Goal: Information Seeking & Learning: Learn about a topic

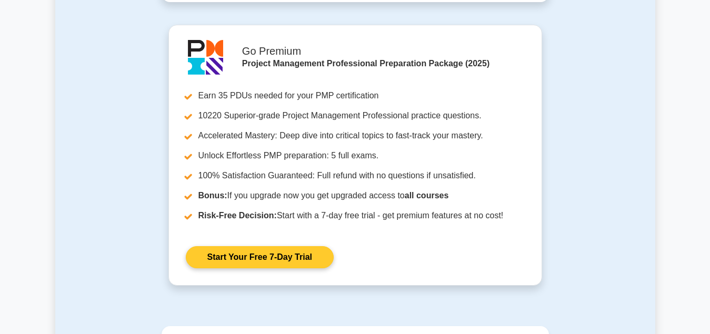
scroll to position [967, 0]
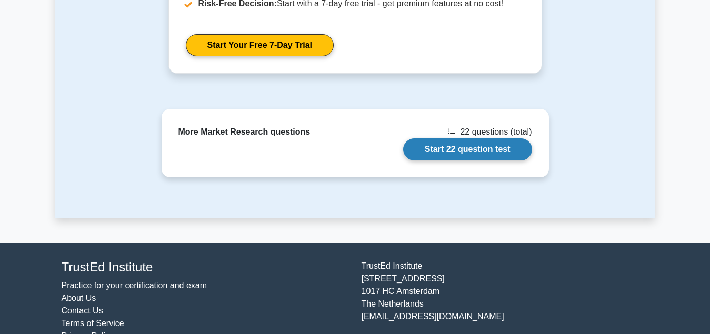
click at [473, 153] on link "Start 22 question test" at bounding box center [467, 149] width 129 height 22
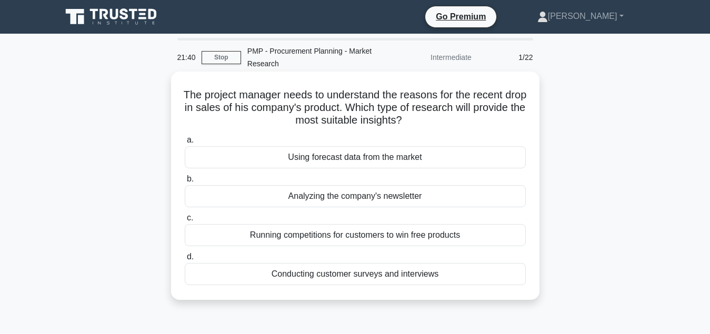
click at [353, 278] on div "Conducting customer surveys and interviews" at bounding box center [355, 274] width 341 height 22
click at [185, 261] on input "d. Conducting customer surveys and interviews" at bounding box center [185, 257] width 0 height 7
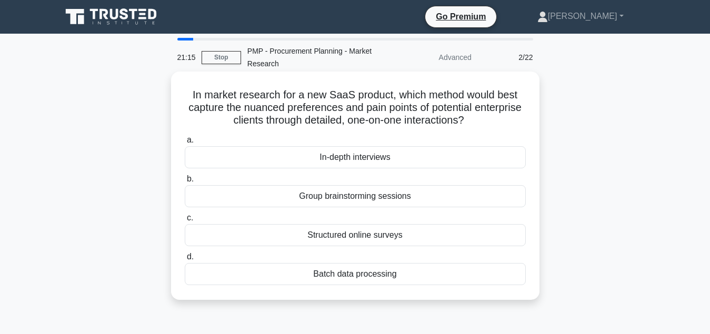
click at [359, 164] on div "In-depth interviews" at bounding box center [355, 157] width 341 height 22
click at [185, 144] on input "a. In-depth interviews" at bounding box center [185, 140] width 0 height 7
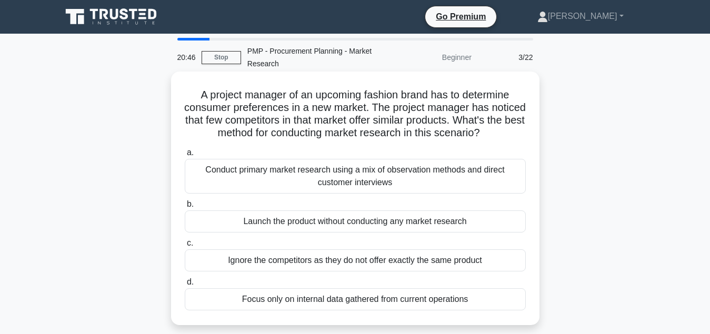
click at [397, 178] on div "Conduct primary market research using a mix of observation methods and direct c…" at bounding box center [355, 176] width 341 height 35
click at [185, 156] on input "a. Conduct primary market research using a mix of observation methods and direc…" at bounding box center [185, 153] width 0 height 7
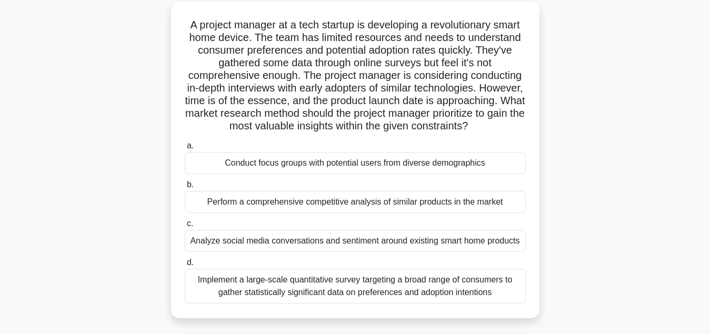
scroll to position [54, 0]
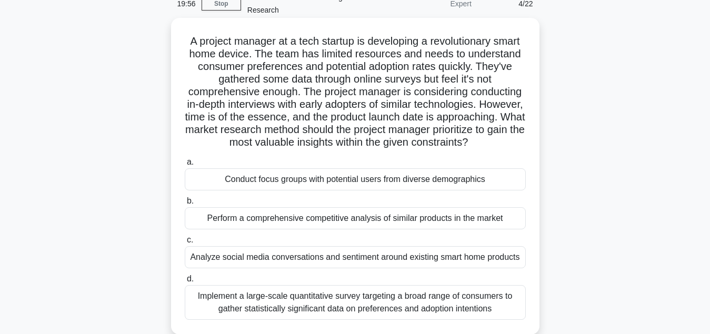
click at [394, 184] on div "Conduct focus groups with potential users from diverse demographics" at bounding box center [355, 179] width 341 height 22
click at [185, 166] on input "a. Conduct focus groups with potential users from diverse demographics" at bounding box center [185, 162] width 0 height 7
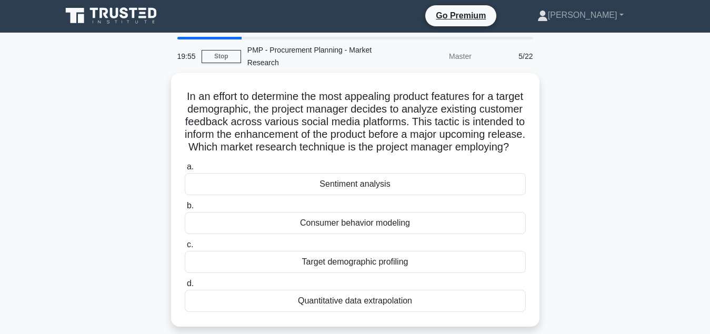
scroll to position [0, 0]
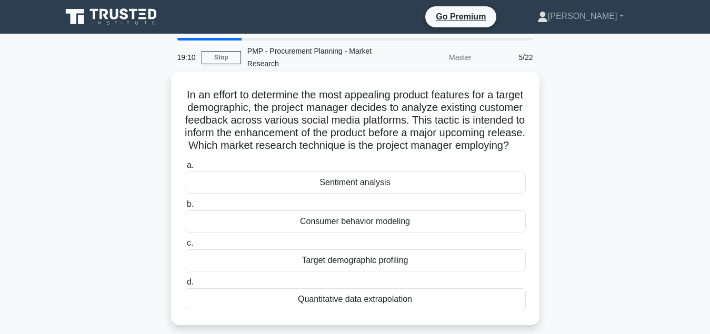
click at [356, 233] on div "Consumer behavior modeling" at bounding box center [355, 222] width 341 height 22
click at [185, 208] on input "b. Consumer behavior modeling" at bounding box center [185, 204] width 0 height 7
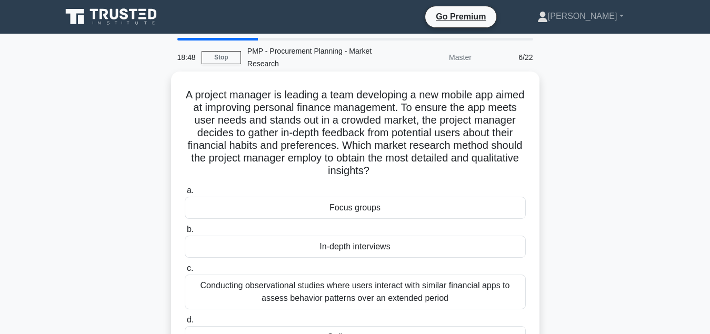
scroll to position [54, 0]
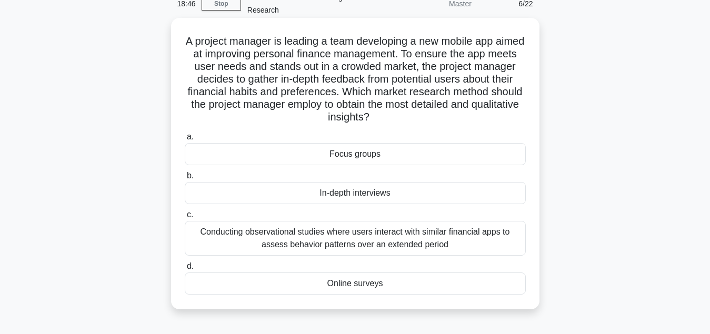
click at [370, 241] on div "Conducting observational studies where users interact with similar financial ap…" at bounding box center [355, 238] width 341 height 35
click at [185, 218] on input "c. Conducting observational studies where users interact with similar financial…" at bounding box center [185, 215] width 0 height 7
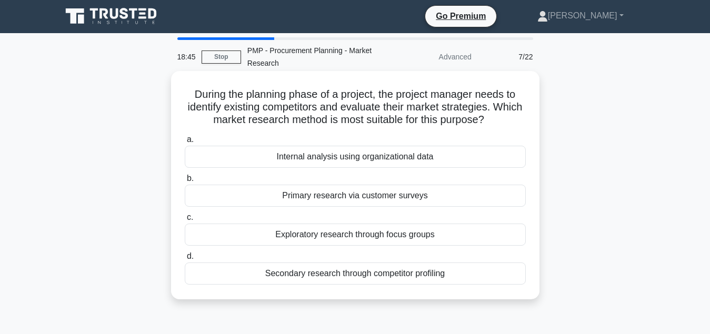
scroll to position [0, 0]
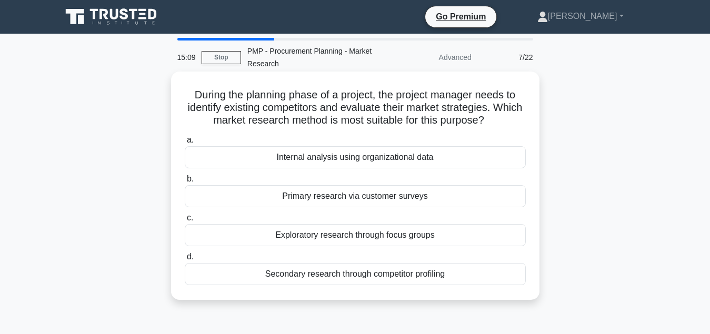
click at [347, 196] on div "Primary research via customer surveys" at bounding box center [355, 196] width 341 height 22
click at [185, 183] on input "b. Primary research via customer surveys" at bounding box center [185, 179] width 0 height 7
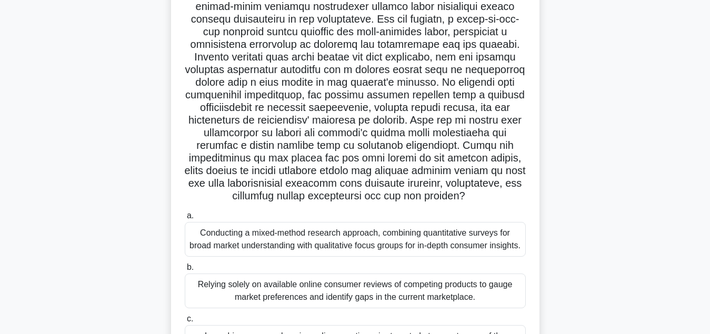
scroll to position [215, 0]
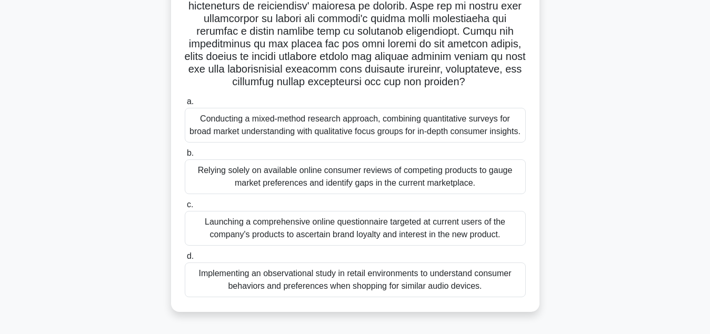
click at [384, 143] on div "Conducting a mixed-method research approach, combining quantitative surveys for…" at bounding box center [355, 125] width 341 height 35
click at [185, 105] on input "a. Conducting a mixed-method research approach, combining quantitative surveys …" at bounding box center [185, 101] width 0 height 7
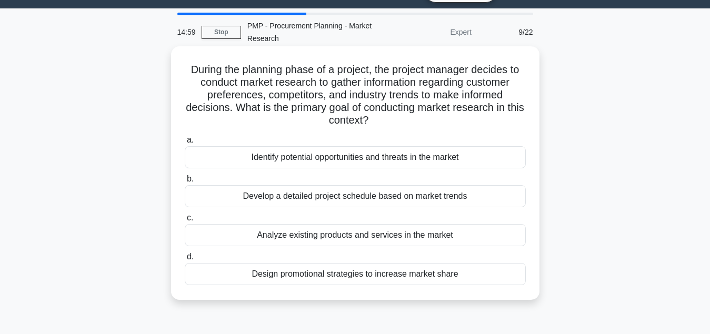
scroll to position [0, 0]
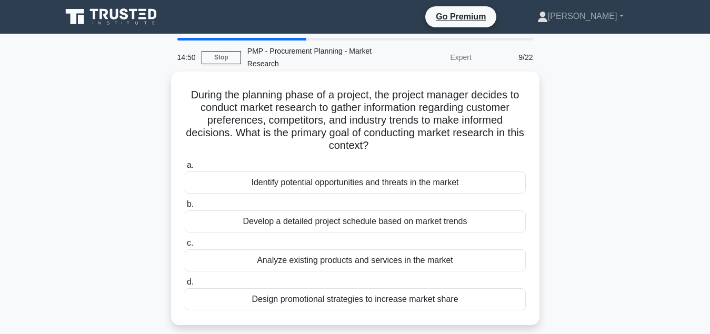
click at [337, 264] on div "Analyze existing products and services in the market" at bounding box center [355, 261] width 341 height 22
click at [185, 247] on input "c. Analyze existing products and services in the market" at bounding box center [185, 243] width 0 height 7
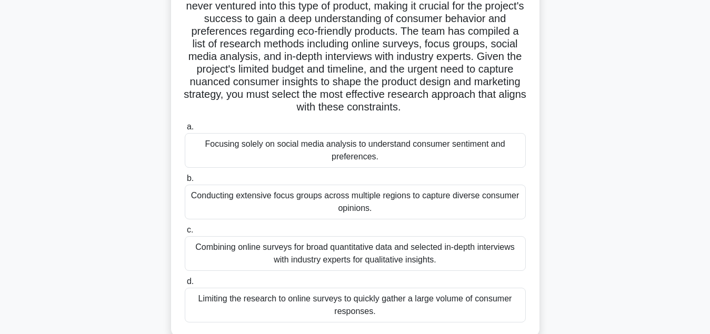
scroll to position [107, 0]
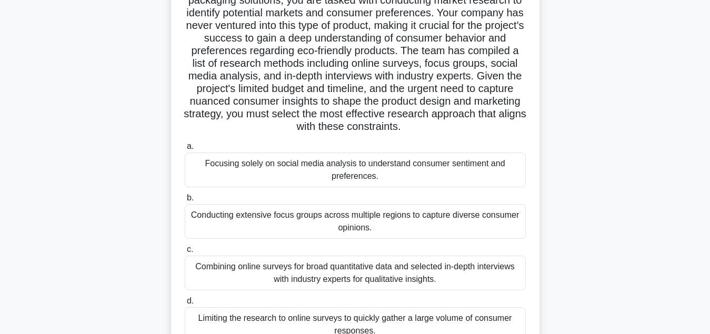
click at [364, 223] on div "Conducting extensive focus groups across multiple regions to capture diverse co…" at bounding box center [355, 221] width 341 height 35
click at [185, 202] on input "b. Conducting extensive focus groups across multiple regions to capture diverse…" at bounding box center [185, 198] width 0 height 7
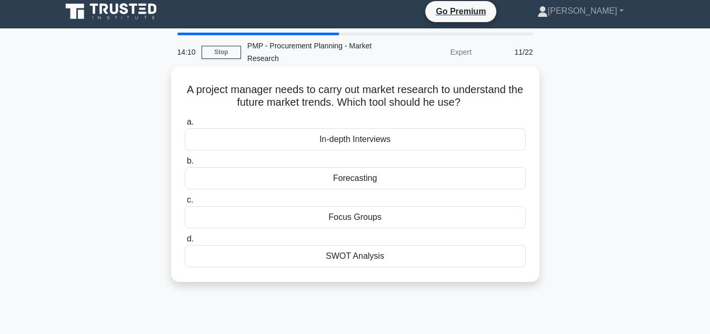
scroll to position [0, 0]
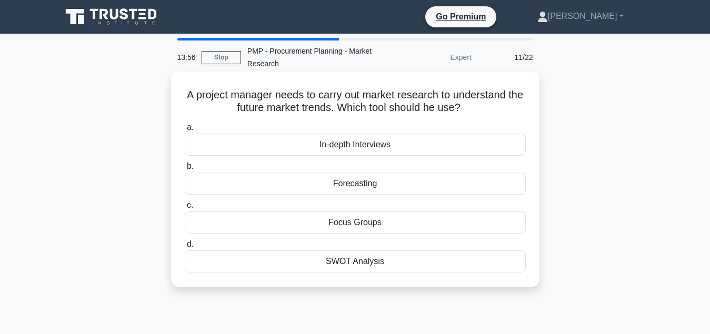
click at [393, 187] on div "Forecasting" at bounding box center [355, 184] width 341 height 22
click at [185, 170] on input "b. Forecasting" at bounding box center [185, 166] width 0 height 7
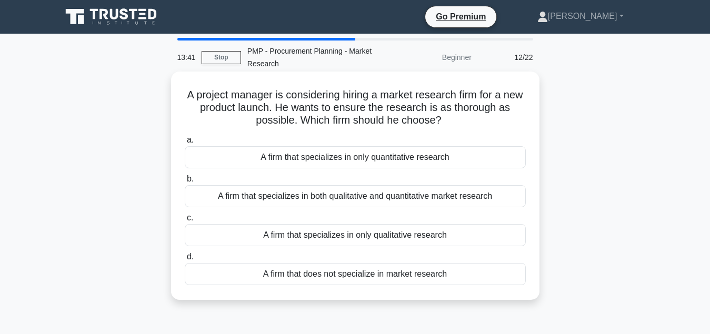
click at [396, 201] on div "A firm that specializes in both qualitative and quantitative market research" at bounding box center [355, 196] width 341 height 22
click at [185, 183] on input "b. A firm that specializes in both qualitative and quantitative market research" at bounding box center [185, 179] width 0 height 7
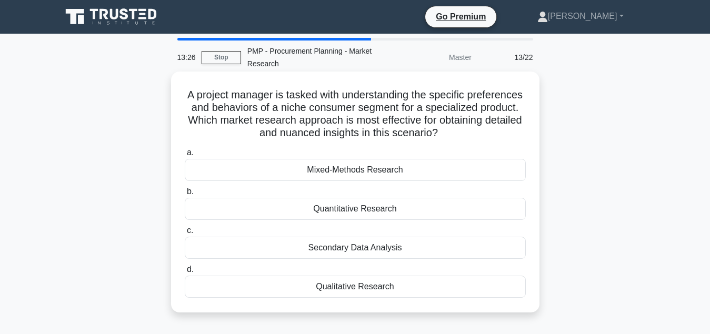
click at [427, 213] on div "Quantitative Research" at bounding box center [355, 209] width 341 height 22
click at [185, 195] on input "b. Quantitative Research" at bounding box center [185, 191] width 0 height 7
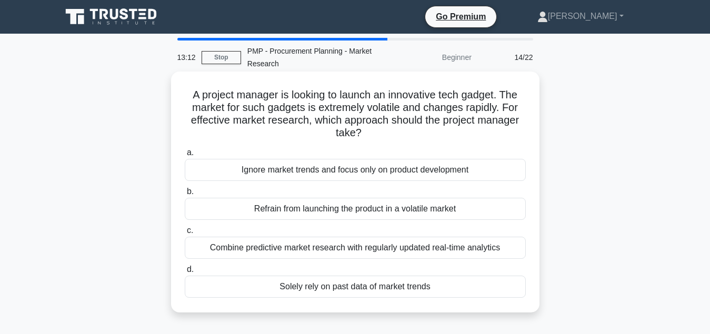
click at [370, 251] on div "Combine predictive market research with regularly updated real-time analytics" at bounding box center [355, 248] width 341 height 22
click at [185, 234] on input "c. Combine predictive market research with regularly updated real-time analytics" at bounding box center [185, 230] width 0 height 7
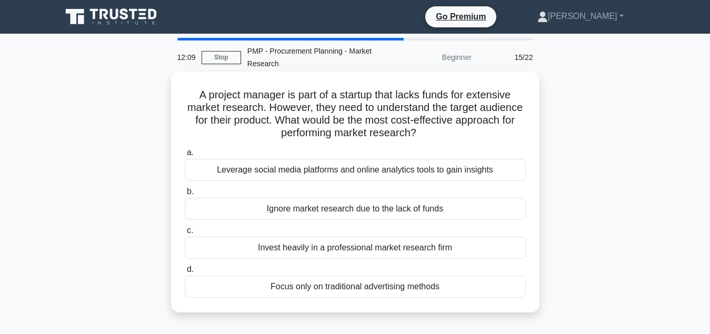
click at [395, 168] on div "Leverage social media platforms and online analytics tools to gain insights" at bounding box center [355, 170] width 341 height 22
click at [185, 156] on input "a. Leverage social media platforms and online analytics tools to gain insights" at bounding box center [185, 153] width 0 height 7
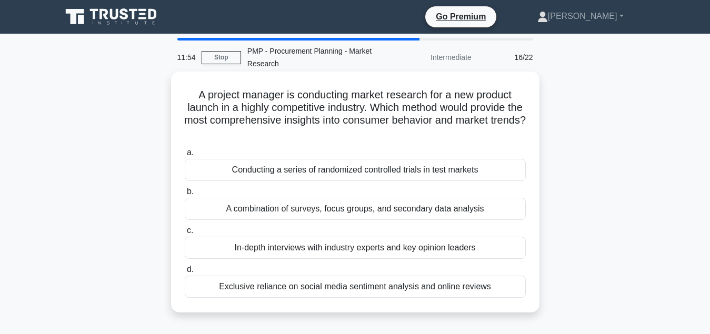
click at [328, 257] on div "In-depth interviews with industry experts and key opinion leaders" at bounding box center [355, 248] width 341 height 22
click at [185, 234] on input "c. In-depth interviews with industry experts and key opinion leaders" at bounding box center [185, 230] width 0 height 7
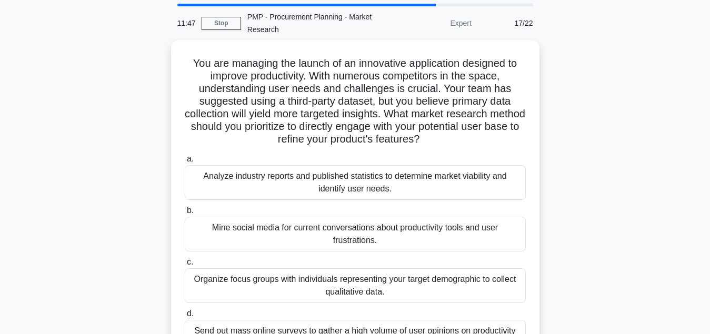
scroll to position [54, 0]
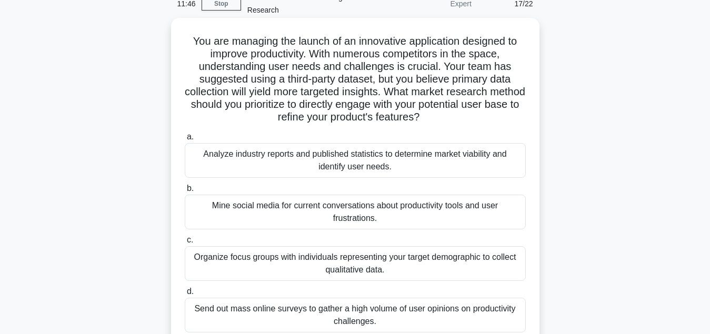
click at [352, 262] on div "Organize focus groups with individuals representing your target demographic to …" at bounding box center [355, 263] width 341 height 35
click at [185, 244] on input "c. Organize focus groups with individuals representing your target demographic …" at bounding box center [185, 240] width 0 height 7
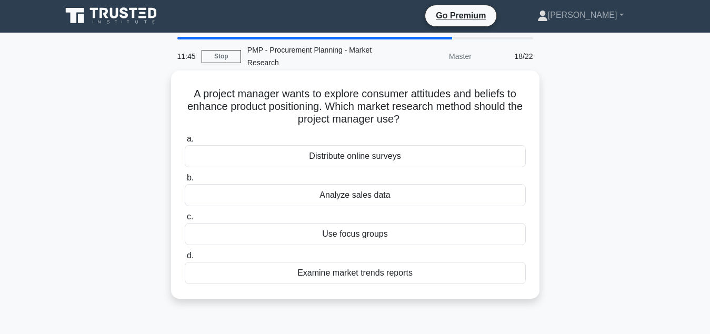
scroll to position [0, 0]
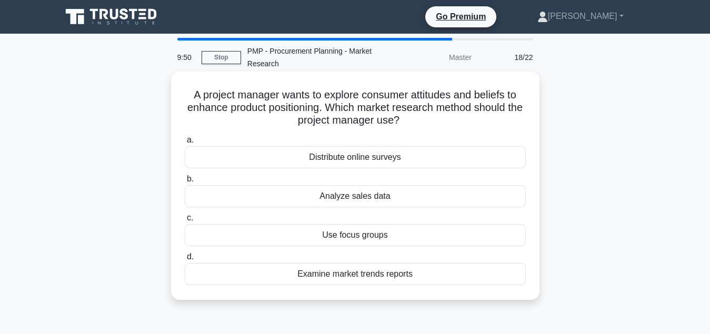
click at [360, 241] on div "Use focus groups" at bounding box center [355, 235] width 341 height 22
click at [185, 222] on input "c. Use focus groups" at bounding box center [185, 218] width 0 height 7
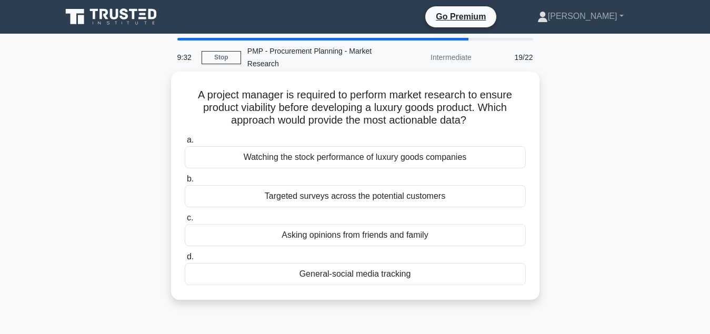
click at [401, 202] on div "Targeted surveys across the potential customers" at bounding box center [355, 196] width 341 height 22
click at [185, 183] on input "b. Targeted surveys across the potential customers" at bounding box center [185, 179] width 0 height 7
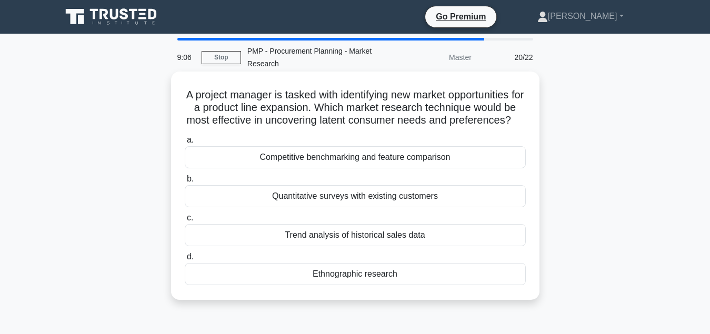
click at [383, 162] on div "Competitive benchmarking and feature comparison" at bounding box center [355, 157] width 341 height 22
click at [185, 144] on input "a. Competitive benchmarking and feature comparison" at bounding box center [185, 140] width 0 height 7
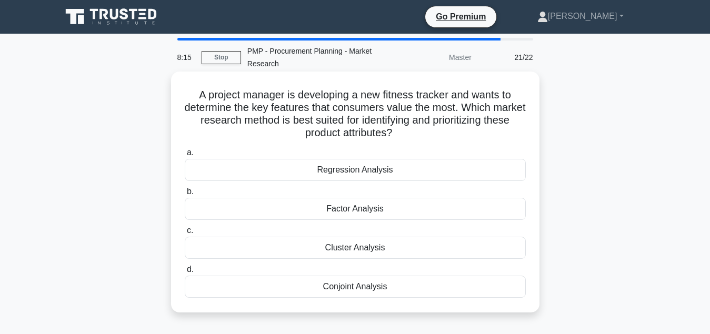
click at [386, 214] on div "Factor Analysis" at bounding box center [355, 209] width 341 height 22
click at [185, 195] on input "b. Factor Analysis" at bounding box center [185, 191] width 0 height 7
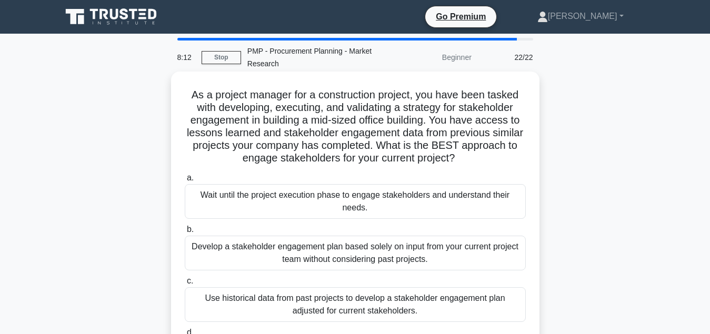
scroll to position [54, 0]
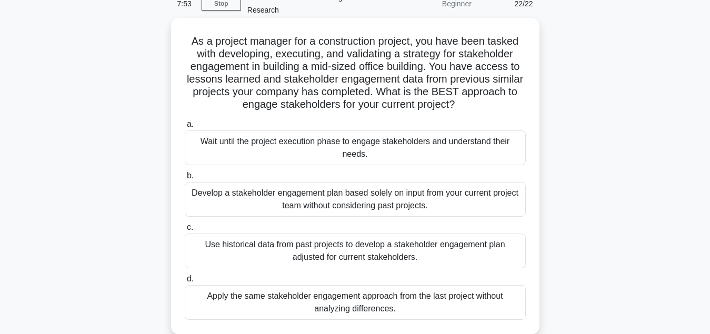
click at [377, 256] on div "Use historical data from past projects to develop a stakeholder engagement plan…" at bounding box center [355, 251] width 341 height 35
click at [185, 231] on input "c. Use historical data from past projects to develop a stakeholder engagement p…" at bounding box center [185, 227] width 0 height 7
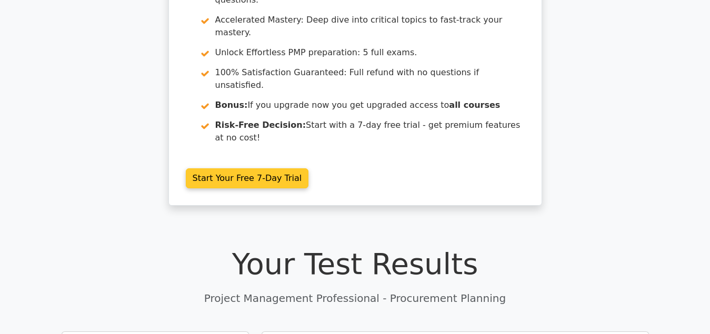
scroll to position [107, 0]
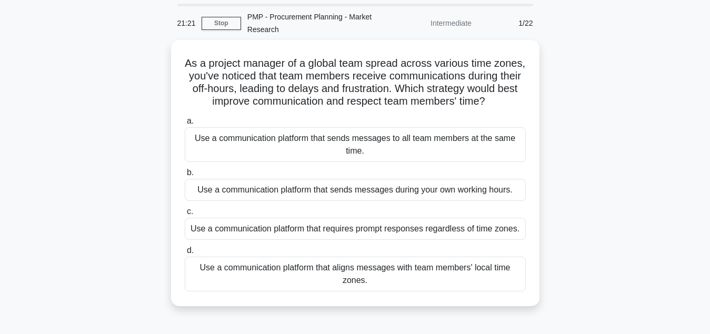
scroll to position [54, 0]
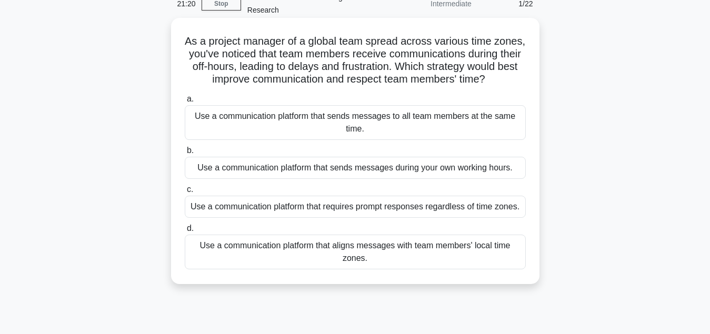
click at [358, 263] on div "Use a communication platform that aligns messages with team members' local time…" at bounding box center [355, 252] width 341 height 35
click at [185, 232] on input "d. Use a communication platform that aligns messages with team members' local t…" at bounding box center [185, 228] width 0 height 7
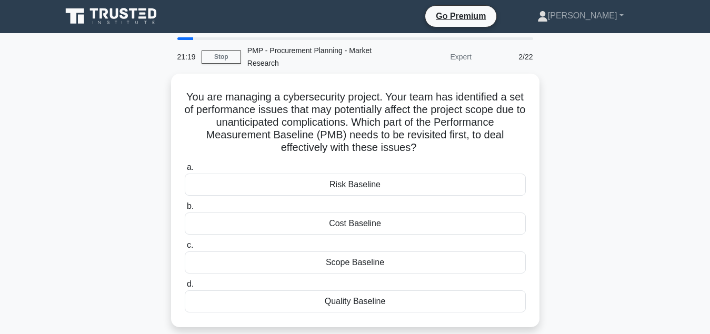
scroll to position [0, 0]
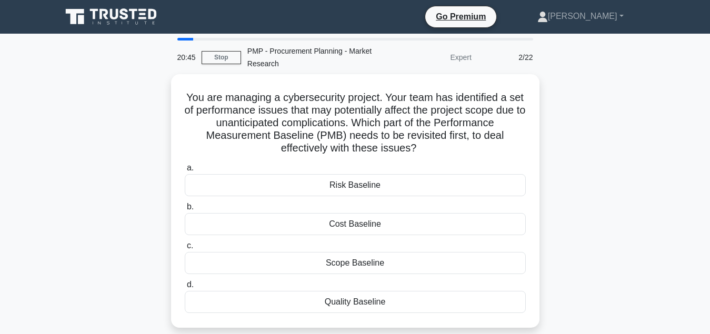
click at [358, 263] on div "Scope Baseline" at bounding box center [355, 263] width 341 height 22
click at [185, 250] on input "c. Scope Baseline" at bounding box center [185, 246] width 0 height 7
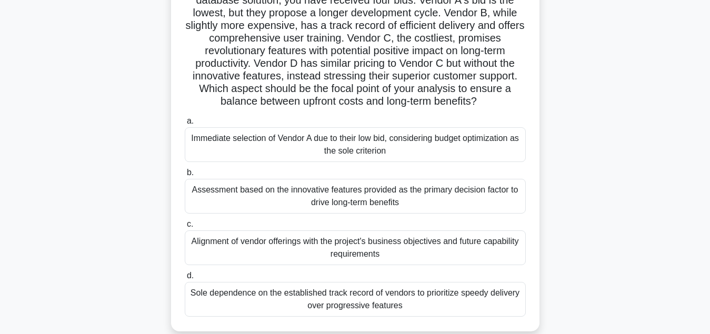
scroll to position [161, 0]
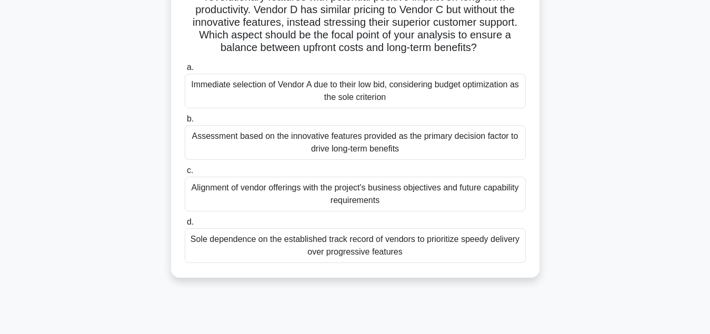
click at [370, 205] on div "Alignment of vendor offerings with the project's business objectives and future…" at bounding box center [355, 194] width 341 height 35
click at [185, 174] on input "c. Alignment of vendor offerings with the project's business objectives and fut…" at bounding box center [185, 170] width 0 height 7
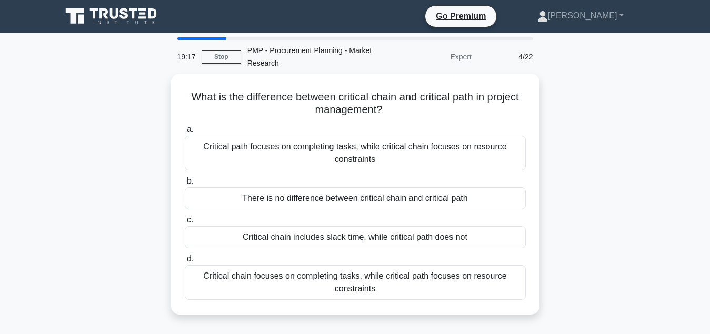
scroll to position [0, 0]
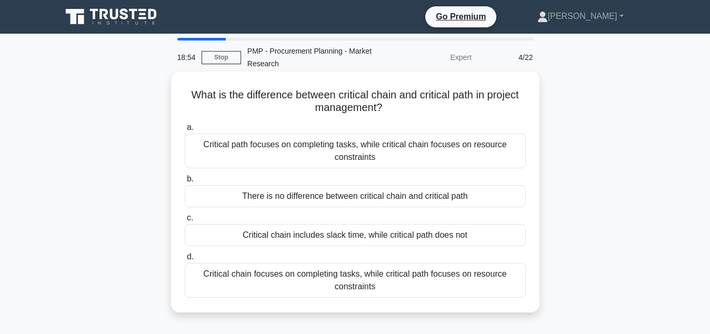
click at [362, 161] on div "Critical path focuses on completing tasks, while critical chain focuses on reso…" at bounding box center [355, 151] width 341 height 35
click at [185, 131] on input "a. Critical path focuses on completing tasks, while critical chain focuses on r…" at bounding box center [185, 127] width 0 height 7
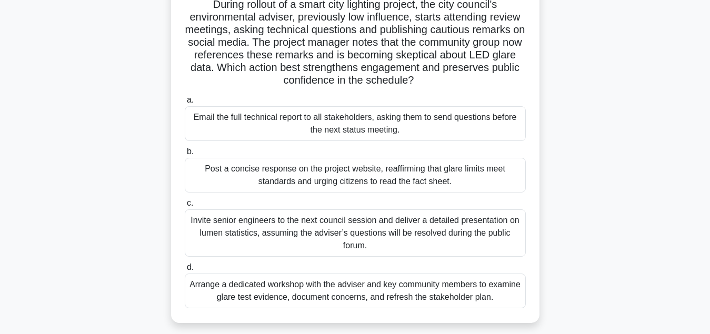
scroll to position [107, 0]
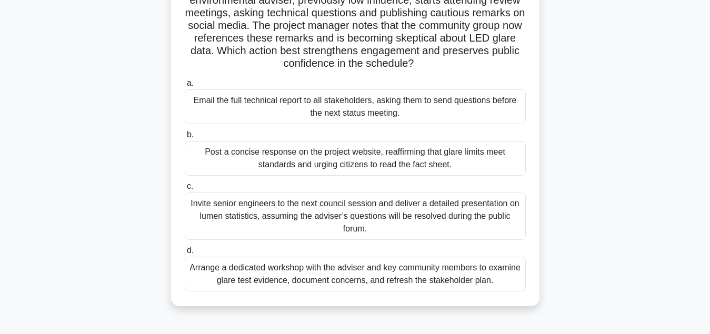
click at [403, 276] on div "Arrange a dedicated workshop with the adviser and key community members to exam…" at bounding box center [355, 274] width 341 height 35
click at [185, 254] on input "d. Arrange a dedicated workshop with the adviser and key community members to e…" at bounding box center [185, 250] width 0 height 7
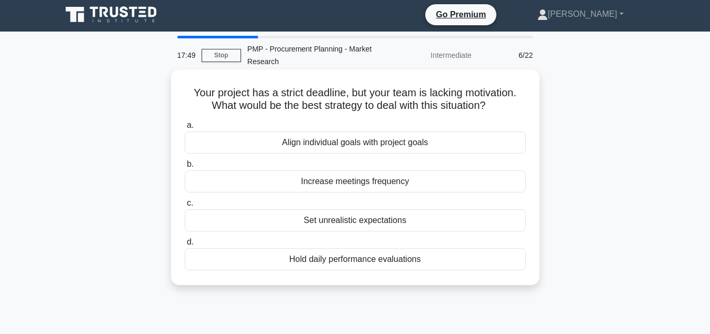
scroll to position [0, 0]
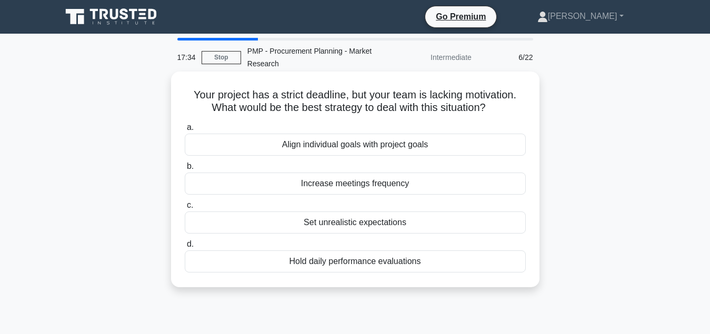
click at [375, 146] on div "Align individual goals with project goals" at bounding box center [355, 145] width 341 height 22
click at [185, 131] on input "a. Align individual goals with project goals" at bounding box center [185, 127] width 0 height 7
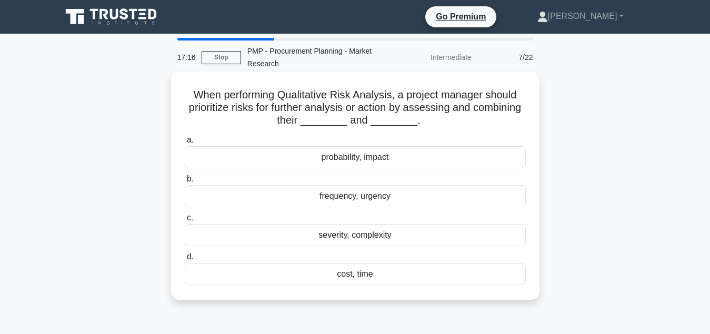
click at [376, 158] on div "probability, impact" at bounding box center [355, 157] width 341 height 22
click at [185, 144] on input "a. probability, impact" at bounding box center [185, 140] width 0 height 7
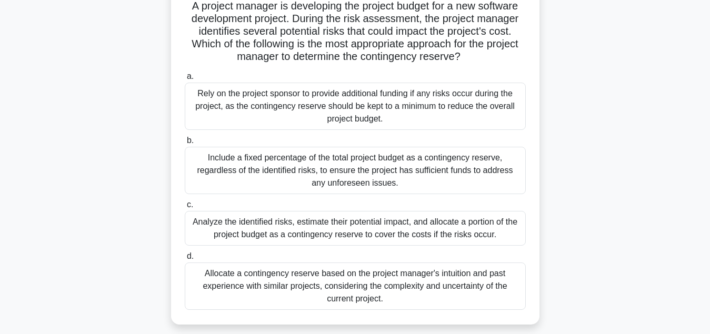
scroll to position [107, 0]
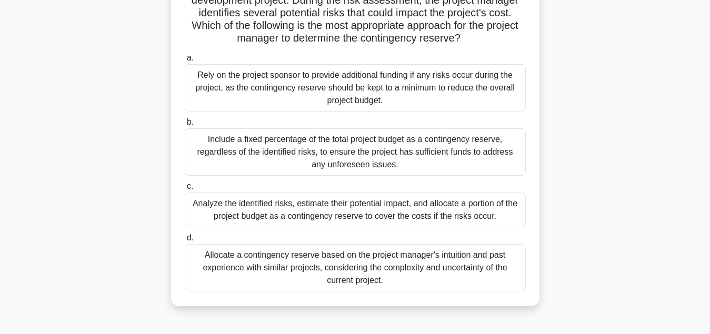
click at [403, 216] on div "Analyze the identified risks, estimate their potential impact, and allocate a p…" at bounding box center [355, 210] width 341 height 35
click at [185, 190] on input "c. Analyze the identified risks, estimate their potential impact, and allocate …" at bounding box center [185, 186] width 0 height 7
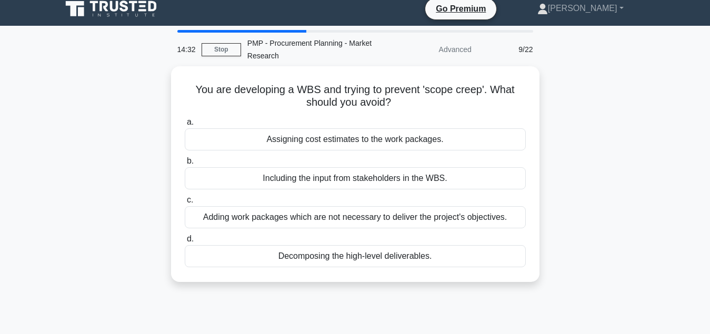
scroll to position [0, 0]
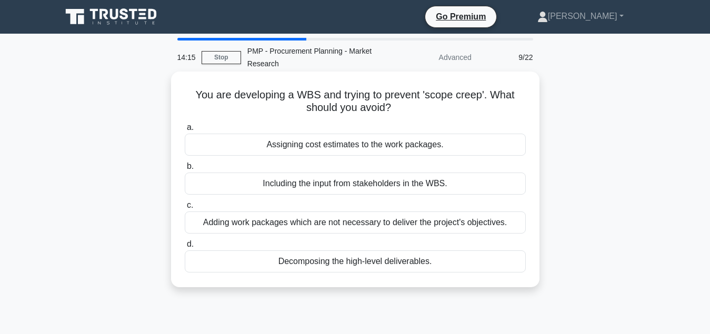
click at [412, 225] on div "Adding work packages which are not necessary to deliver the project's objective…" at bounding box center [355, 223] width 341 height 22
click at [185, 209] on input "c. Adding work packages which are not necessary to deliver the project's object…" at bounding box center [185, 205] width 0 height 7
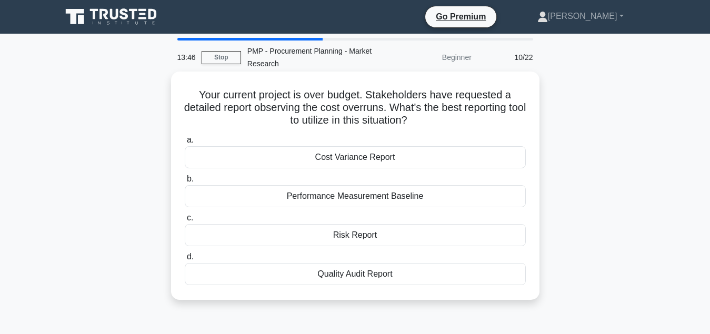
click at [390, 163] on div "Cost Variance Report" at bounding box center [355, 157] width 341 height 22
click at [185, 144] on input "a. Cost Variance Report" at bounding box center [185, 140] width 0 height 7
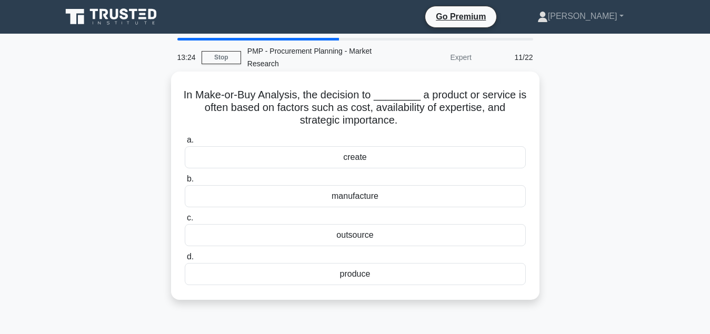
click at [401, 158] on div "create" at bounding box center [355, 157] width 341 height 22
click at [185, 144] on input "a. create" at bounding box center [185, 140] width 0 height 7
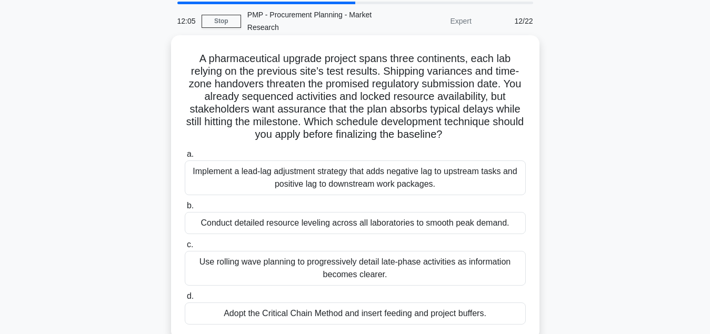
scroll to position [54, 0]
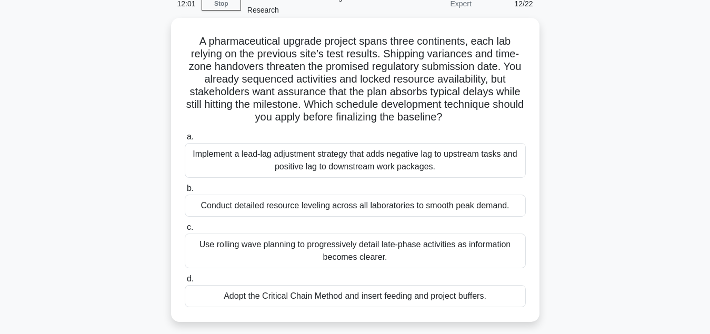
click at [355, 262] on div "Use rolling wave planning to progressively detail late-phase activities as info…" at bounding box center [355, 251] width 341 height 35
click at [185, 231] on input "c. Use rolling wave planning to progressively detail late-phase activities as i…" at bounding box center [185, 227] width 0 height 7
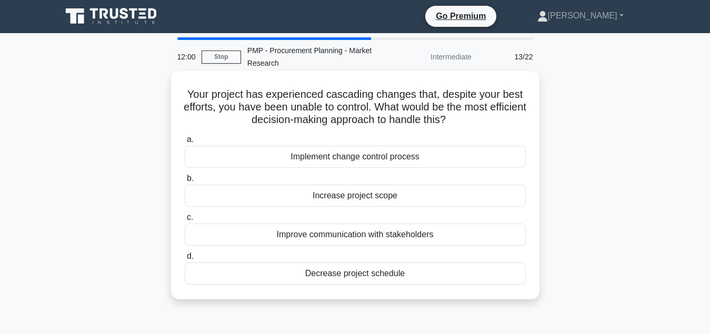
scroll to position [0, 0]
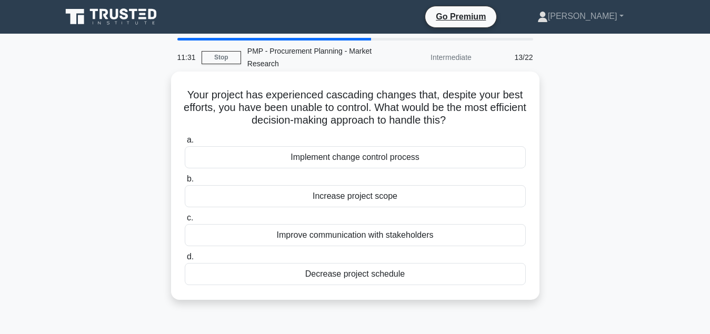
click at [335, 162] on div "Implement change control process" at bounding box center [355, 157] width 341 height 22
click at [185, 144] on input "a. Implement change control process" at bounding box center [185, 140] width 0 height 7
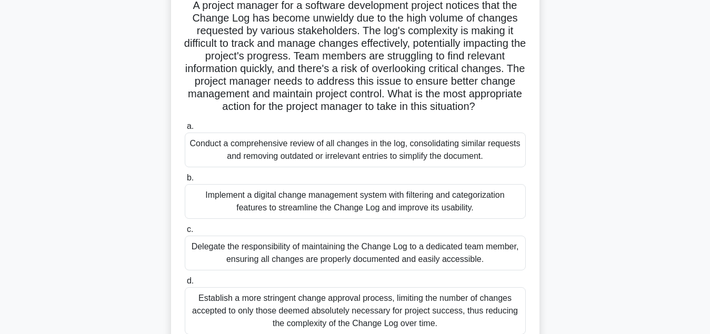
scroll to position [107, 0]
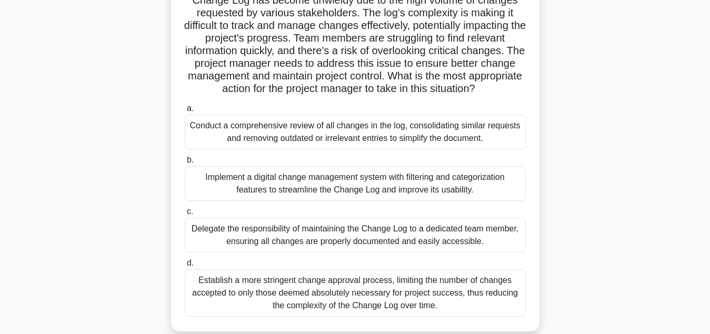
click at [419, 300] on div "Establish a more stringent change approval process, limiting the number of chan…" at bounding box center [355, 293] width 341 height 47
click at [185, 267] on input "d. Establish a more stringent change approval process, limiting the number of c…" at bounding box center [185, 263] width 0 height 7
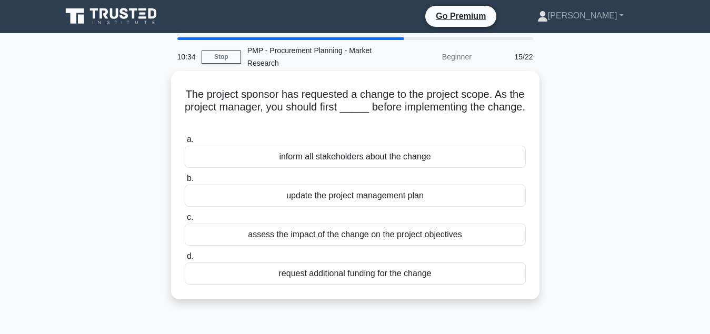
scroll to position [0, 0]
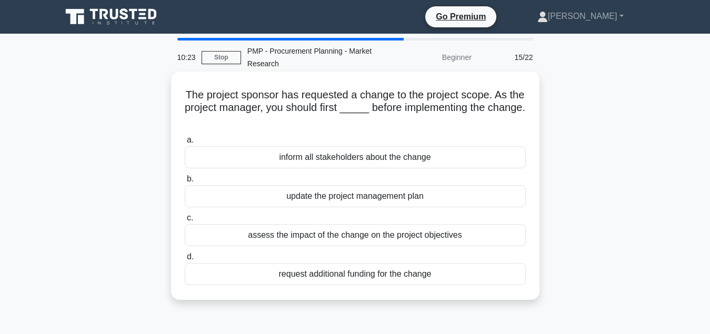
click at [417, 243] on div "assess the impact of the change on the project objectives" at bounding box center [355, 235] width 341 height 22
click at [185, 222] on input "c. assess the impact of the change on the project objectives" at bounding box center [185, 218] width 0 height 7
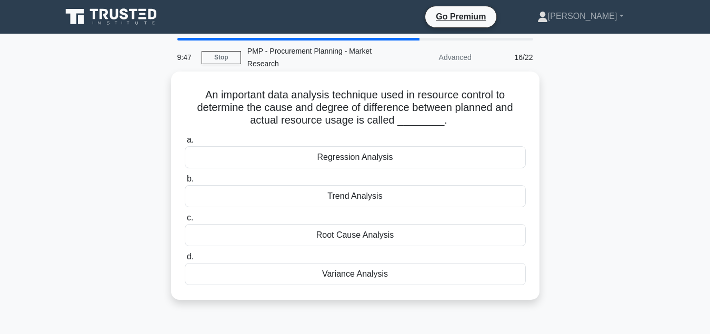
click at [422, 242] on div "Root Cause Analysis" at bounding box center [355, 235] width 341 height 22
click at [185, 222] on input "c. Root Cause Analysis" at bounding box center [185, 218] width 0 height 7
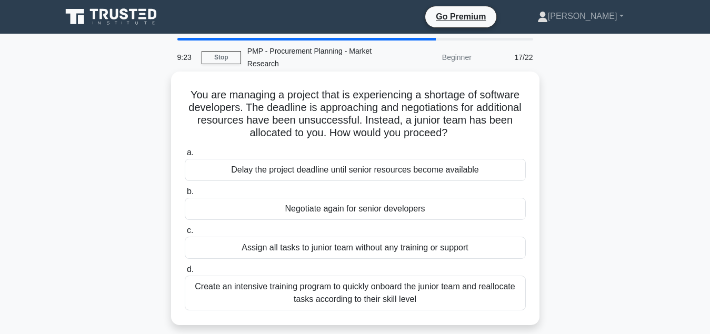
click at [401, 303] on div "Create an intensive training program to quickly onboard the junior team and rea…" at bounding box center [355, 293] width 341 height 35
click at [185, 273] on input "d. Create an intensive training program to quickly onboard the junior team and …" at bounding box center [185, 269] width 0 height 7
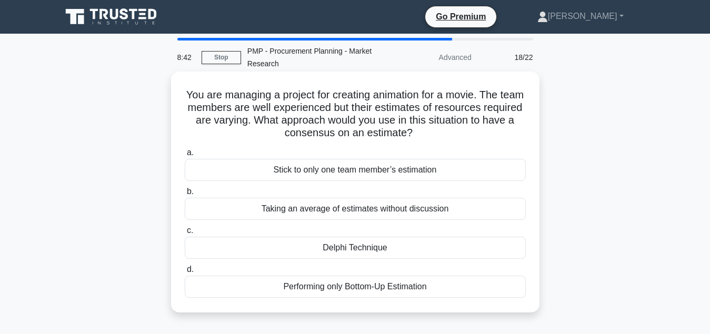
click at [429, 251] on div "Delphi Technique" at bounding box center [355, 248] width 341 height 22
click at [185, 234] on input "c. Delphi Technique" at bounding box center [185, 230] width 0 height 7
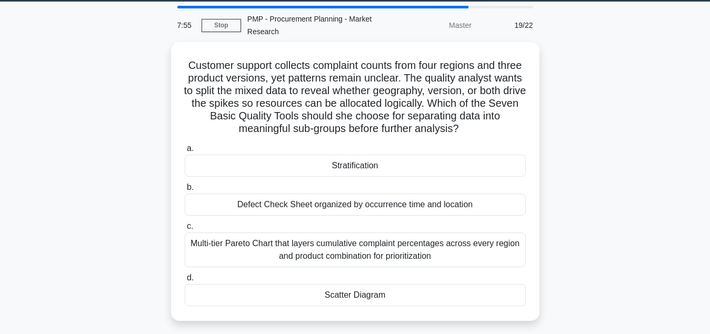
scroll to position [54, 0]
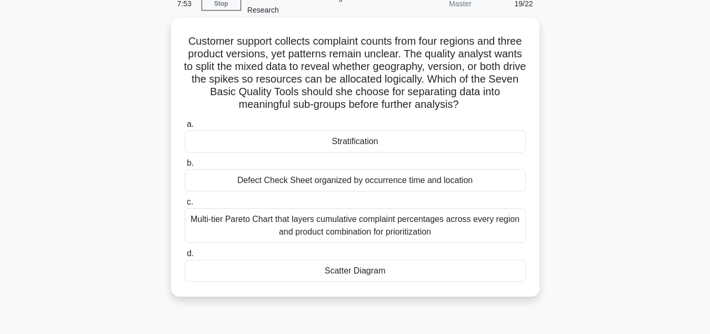
click at [408, 231] on div "Multi-tier Pareto Chart that layers cumulative complaint percentages across eve…" at bounding box center [355, 225] width 341 height 35
click at [185, 206] on input "c. Multi-tier Pareto Chart that layers cumulative complaint percentages across …" at bounding box center [185, 202] width 0 height 7
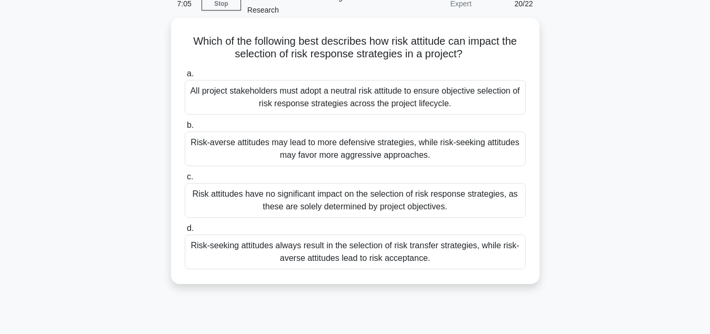
click at [395, 149] on div "Risk-averse attitudes may lead to more defensive strategies, while risk-seeking…" at bounding box center [355, 149] width 341 height 35
click at [185, 129] on input "b. Risk-averse attitudes may lead to more defensive strategies, while risk-seek…" at bounding box center [185, 125] width 0 height 7
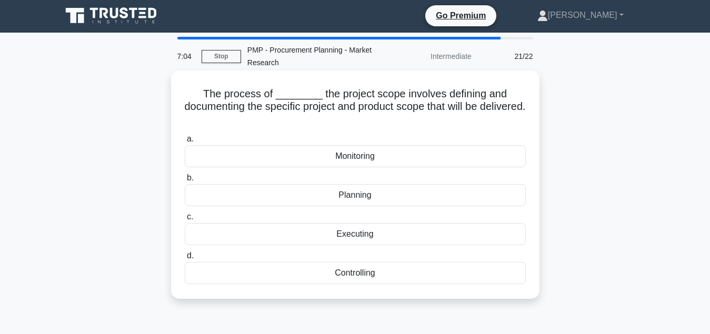
scroll to position [0, 0]
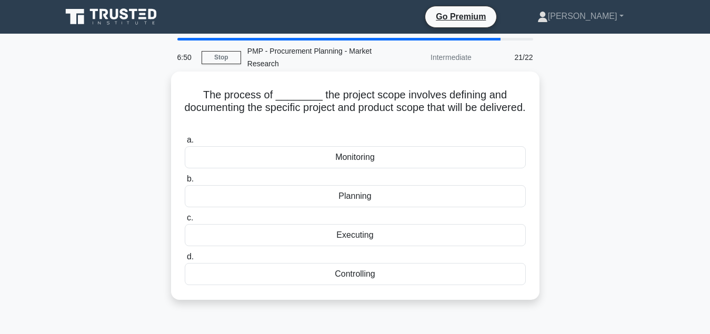
click at [419, 197] on div "Planning" at bounding box center [355, 196] width 341 height 22
click at [185, 183] on input "b. Planning" at bounding box center [185, 179] width 0 height 7
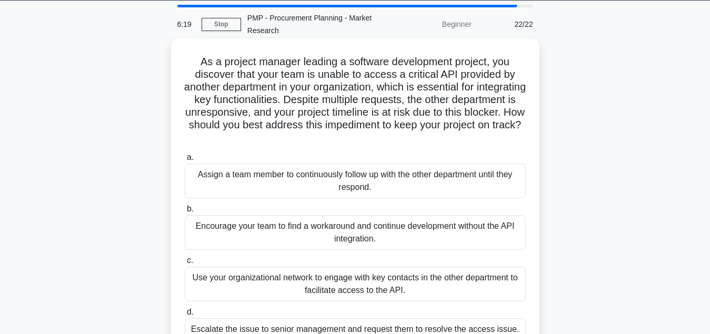
scroll to position [54, 0]
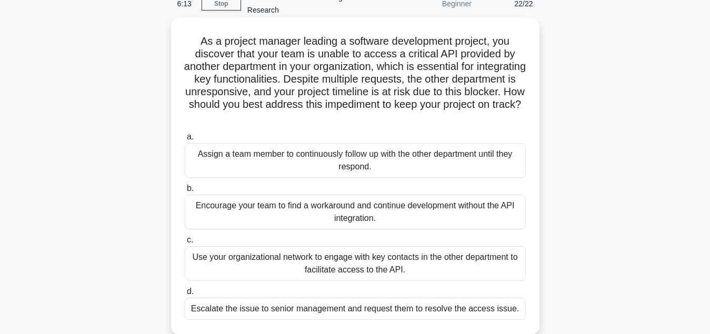
click at [400, 270] on div "Use your organizational network to engage with key contacts in the other depart…" at bounding box center [355, 263] width 341 height 35
click at [185, 244] on input "c. Use your organizational network to engage with key contacts in the other dep…" at bounding box center [185, 240] width 0 height 7
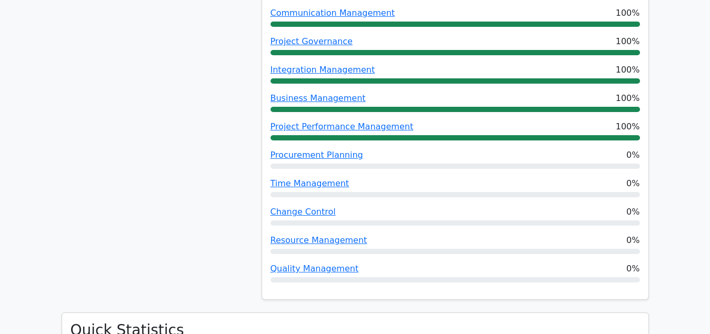
scroll to position [752, 0]
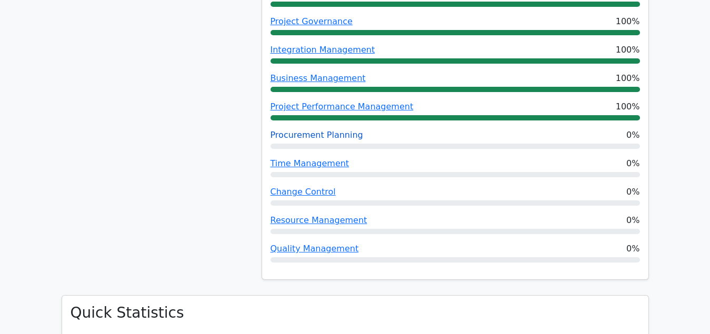
click at [312, 130] on link "Procurement Planning" at bounding box center [317, 135] width 93 height 10
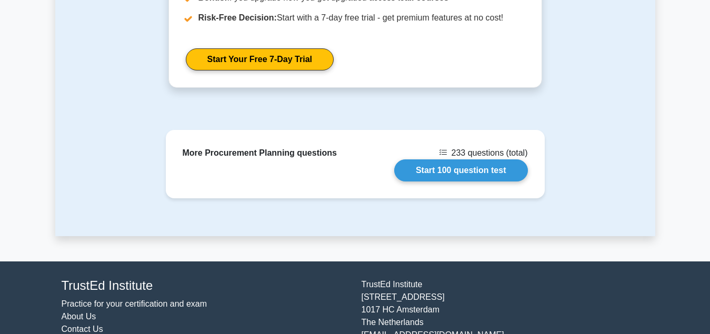
scroll to position [949, 0]
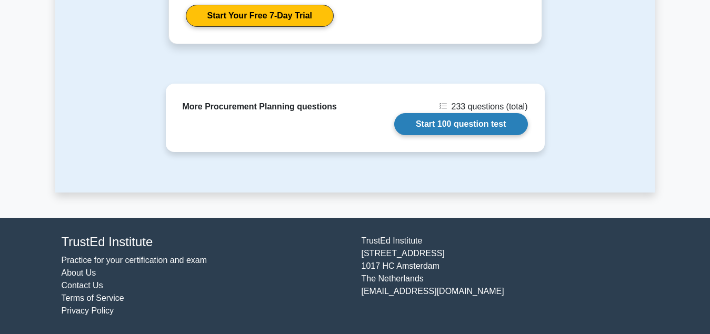
click at [440, 126] on link "Start 100 question test" at bounding box center [461, 124] width 134 height 22
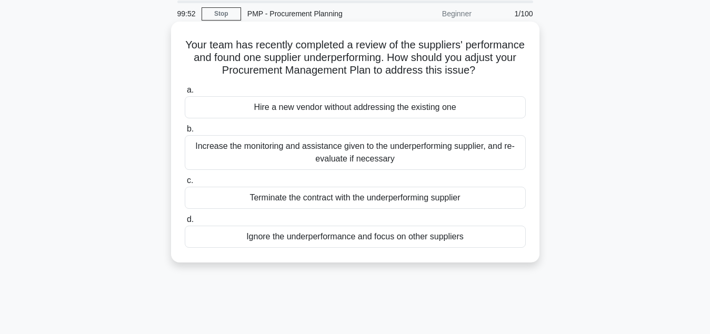
scroll to position [54, 0]
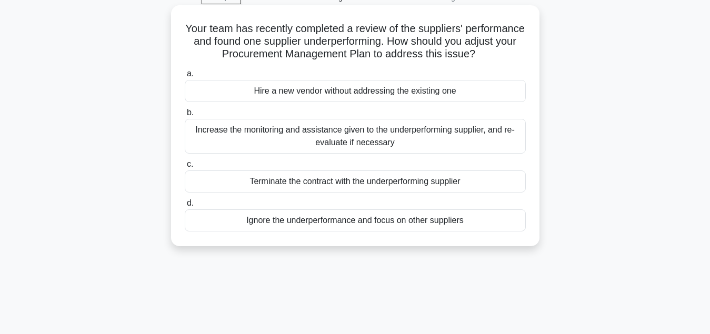
click at [396, 135] on div "Increase the monitoring and assistance given to the underperforming supplier, a…" at bounding box center [355, 136] width 341 height 35
click at [185, 116] on input "b. Increase the monitoring and assistance given to the underperforming supplier…" at bounding box center [185, 112] width 0 height 7
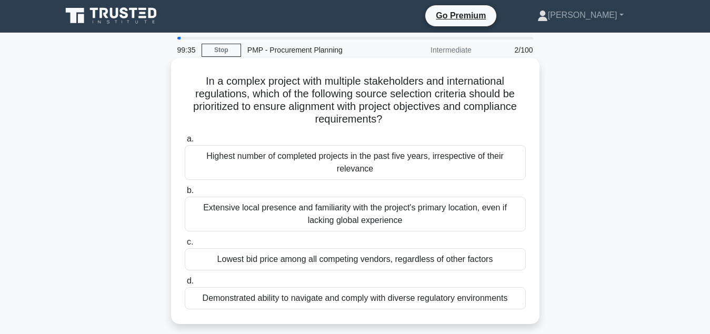
scroll to position [0, 0]
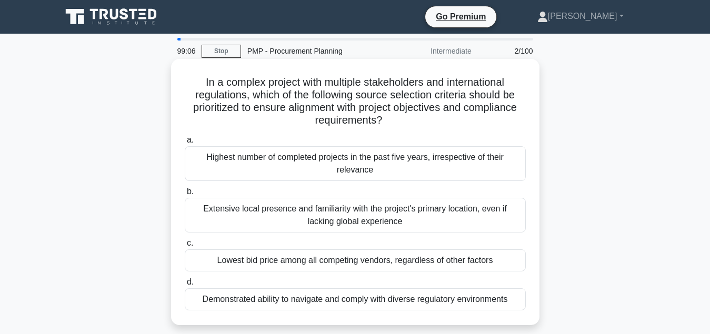
click at [392, 306] on div "Demonstrated ability to navigate and comply with diverse regulatory environments" at bounding box center [355, 299] width 341 height 22
click at [185, 286] on input "d. Demonstrated ability to navigate and comply with diverse regulatory environm…" at bounding box center [185, 282] width 0 height 7
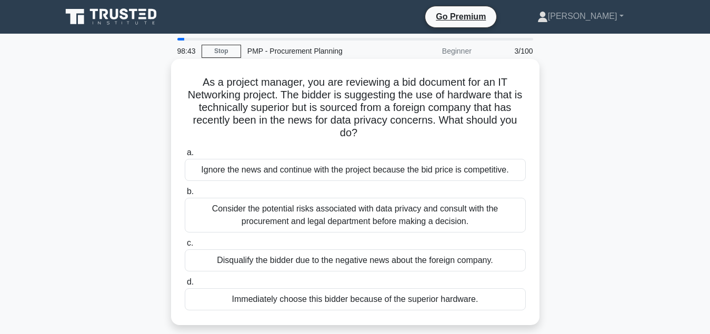
click at [388, 220] on div "Consider the potential risks associated with data privacy and consult with the …" at bounding box center [355, 215] width 341 height 35
click at [185, 195] on input "b. Consider the potential risks associated with data privacy and consult with t…" at bounding box center [185, 191] width 0 height 7
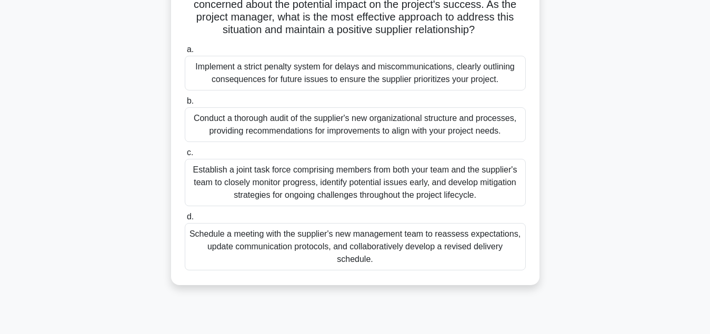
scroll to position [161, 0]
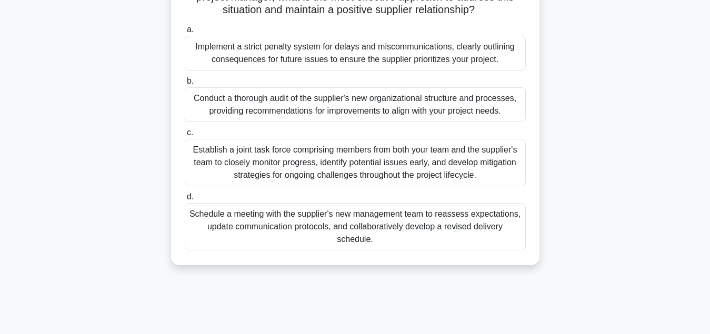
click at [401, 109] on div "Conduct a thorough audit of the supplier's new organizational structure and pro…" at bounding box center [355, 104] width 341 height 35
click at [185, 85] on input "b. Conduct a thorough audit of the supplier's new organizational structure and …" at bounding box center [185, 81] width 0 height 7
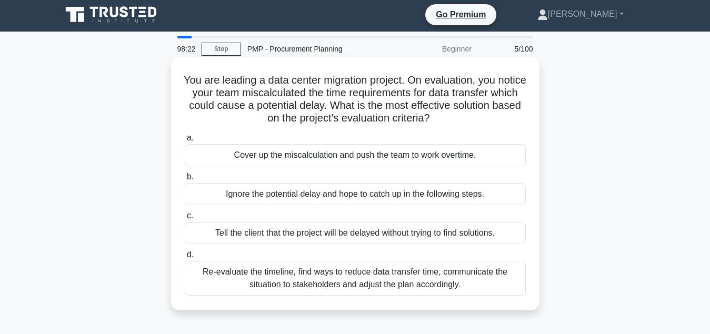
scroll to position [0, 0]
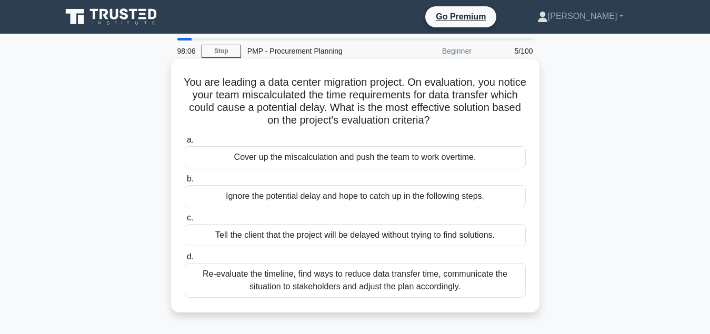
click at [348, 277] on div "Re-evaluate the timeline, find ways to reduce data transfer time, communicate t…" at bounding box center [355, 280] width 341 height 35
click at [185, 261] on input "d. Re-evaluate the timeline, find ways to reduce data transfer time, communicat…" at bounding box center [185, 257] width 0 height 7
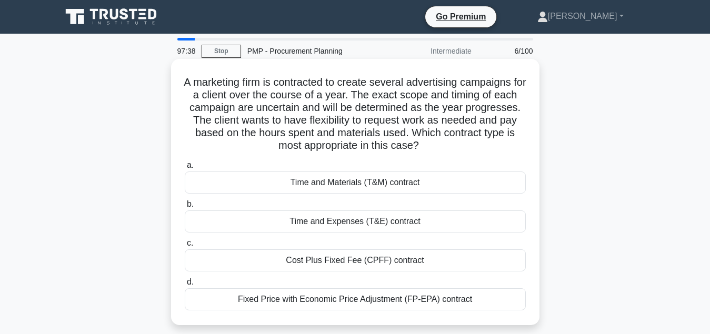
click at [433, 187] on div "Time and Materials (T&M) contract" at bounding box center [355, 183] width 341 height 22
click at [185, 169] on input "a. Time and Materials (T&M) contract" at bounding box center [185, 165] width 0 height 7
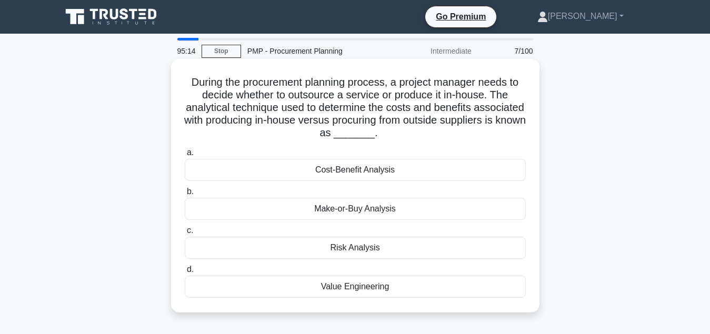
click at [399, 211] on div "Make-or-Buy Analysis" at bounding box center [355, 209] width 341 height 22
click at [185, 195] on input "b. Make-or-Buy Analysis" at bounding box center [185, 191] width 0 height 7
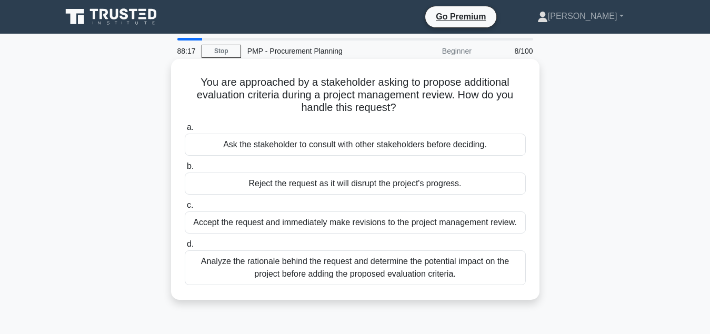
click at [377, 269] on div "Analyze the rationale behind the request and determine the potential impact on …" at bounding box center [355, 268] width 341 height 35
click at [185, 248] on input "d. Analyze the rationale behind the request and determine the potential impact …" at bounding box center [185, 244] width 0 height 7
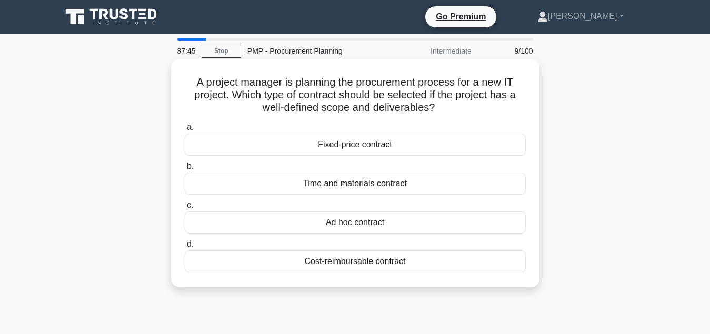
click at [378, 148] on div "Fixed-price contract" at bounding box center [355, 145] width 341 height 22
click at [185, 131] on input "a. Fixed-price contract" at bounding box center [185, 127] width 0 height 7
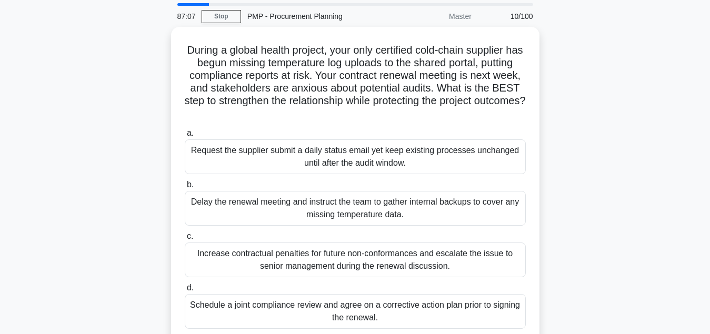
scroll to position [54, 0]
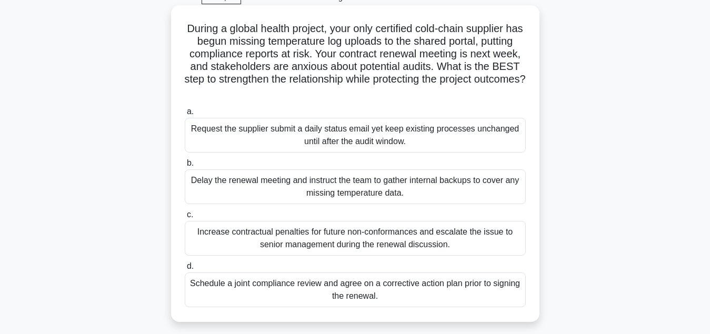
click at [360, 293] on div "Schedule a joint compliance review and agree on a corrective action plan prior …" at bounding box center [355, 290] width 341 height 35
click at [185, 270] on input "d. Schedule a joint compliance review and agree on a corrective action plan pri…" at bounding box center [185, 266] width 0 height 7
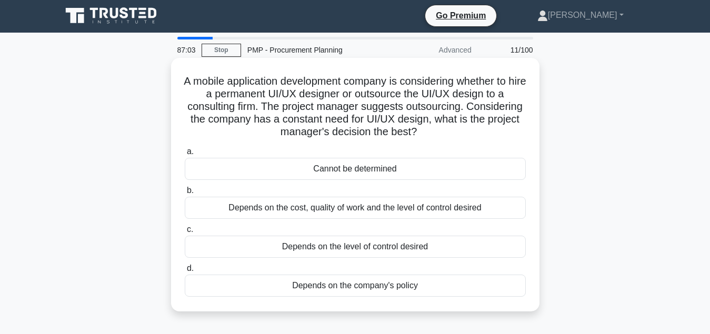
scroll to position [0, 0]
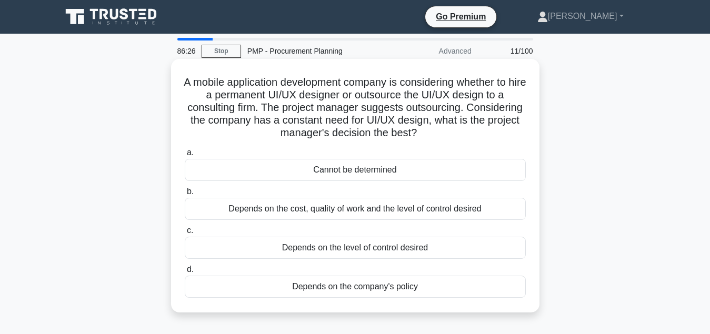
click at [400, 211] on div "Depends on the cost, quality of work and the level of control desired" at bounding box center [355, 209] width 341 height 22
click at [185, 195] on input "b. Depends on the cost, quality of work and the level of control desired" at bounding box center [185, 191] width 0 height 7
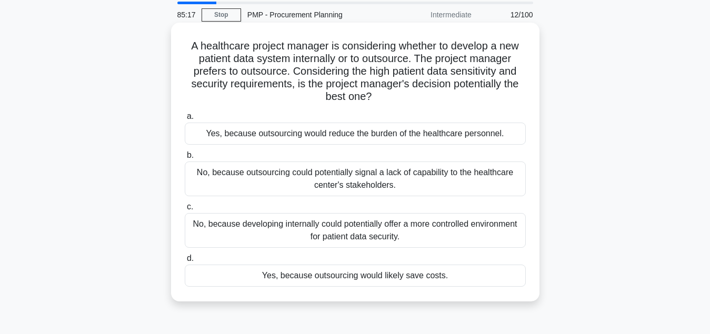
scroll to position [54, 0]
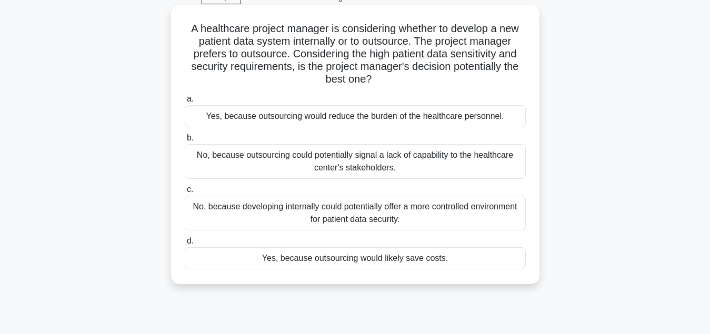
click at [384, 220] on div "No, because developing internally could potentially offer a more controlled env…" at bounding box center [355, 213] width 341 height 35
click at [185, 193] on input "c. No, because developing internally could potentially offer a more controlled …" at bounding box center [185, 189] width 0 height 7
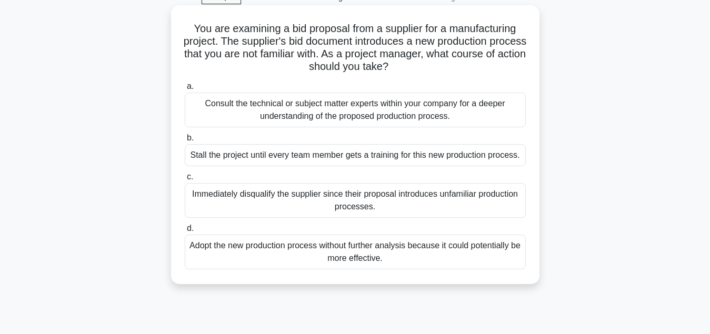
click at [371, 119] on div "Consult the technical or subject matter experts within your company for a deepe…" at bounding box center [355, 110] width 341 height 35
click at [185, 90] on input "a. Consult the technical or subject matter experts within your company for a de…" at bounding box center [185, 86] width 0 height 7
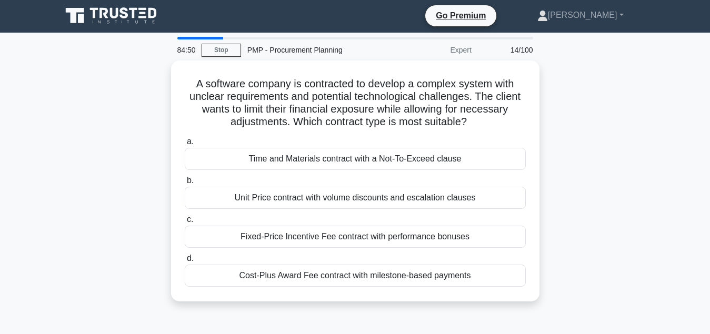
scroll to position [0, 0]
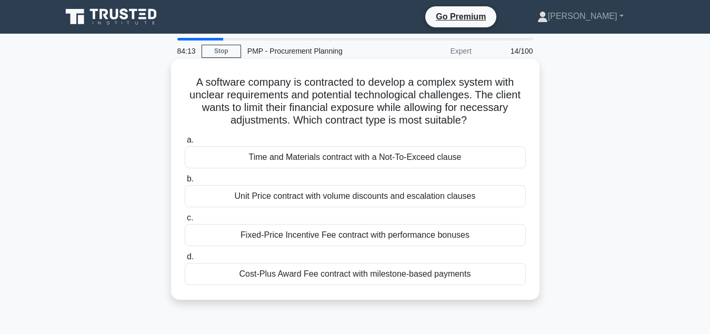
click at [379, 160] on div "Time and Materials contract with a Not-To-Exceed clause" at bounding box center [355, 157] width 341 height 22
click at [185, 144] on input "a. Time and Materials contract with a Not-To-Exceed clause" at bounding box center [185, 140] width 0 height 7
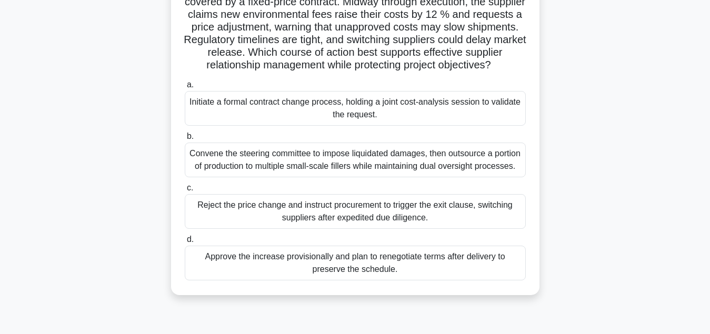
scroll to position [107, 0]
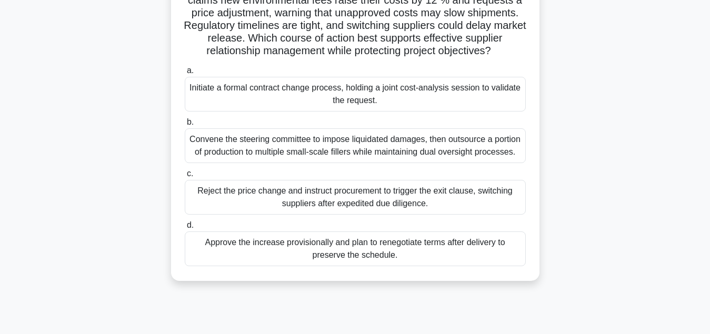
click at [393, 92] on div "Initiate a formal contract change process, holding a joint cost-analysis sessio…" at bounding box center [355, 94] width 341 height 35
click at [185, 74] on input "a. Initiate a formal contract change process, holding a joint cost-analysis ses…" at bounding box center [185, 70] width 0 height 7
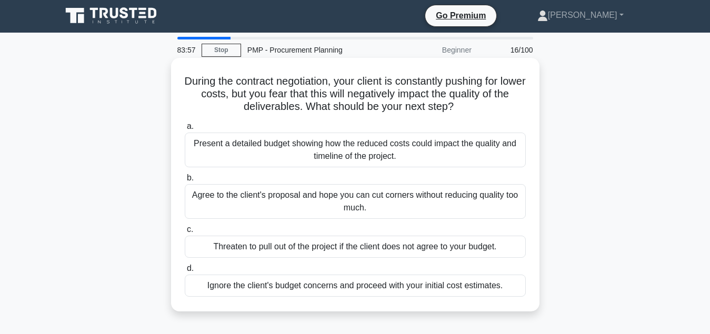
scroll to position [0, 0]
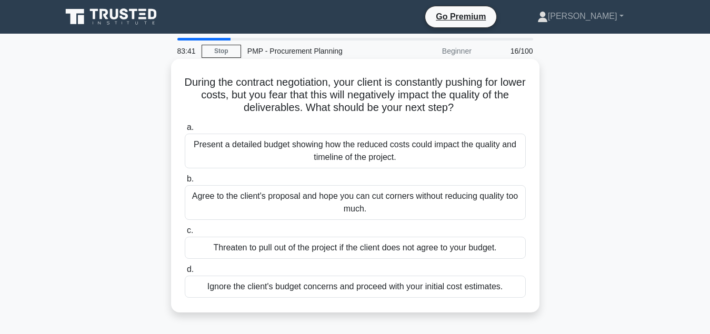
click at [364, 160] on div "Present a detailed budget showing how the reduced costs could impact the qualit…" at bounding box center [355, 151] width 341 height 35
click at [185, 131] on input "a. Present a detailed budget showing how the reduced costs could impact the qua…" at bounding box center [185, 127] width 0 height 7
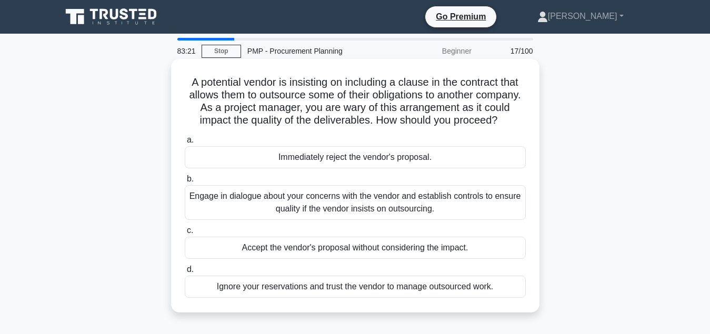
click at [347, 206] on div "Engage in dialogue about your concerns with the vendor and establish controls t…" at bounding box center [355, 202] width 341 height 35
click at [185, 183] on input "b. Engage in dialogue about your concerns with the vendor and establish control…" at bounding box center [185, 179] width 0 height 7
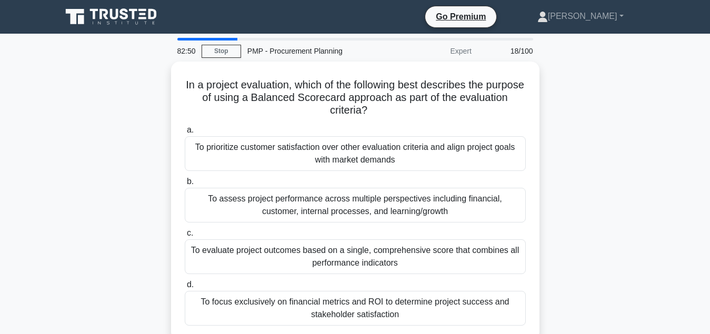
click at [347, 206] on div "To assess project performance across multiple perspectives including financial,…" at bounding box center [355, 205] width 341 height 35
click at [185, 185] on input "b. To assess project performance across multiple perspectives including financi…" at bounding box center [185, 181] width 0 height 7
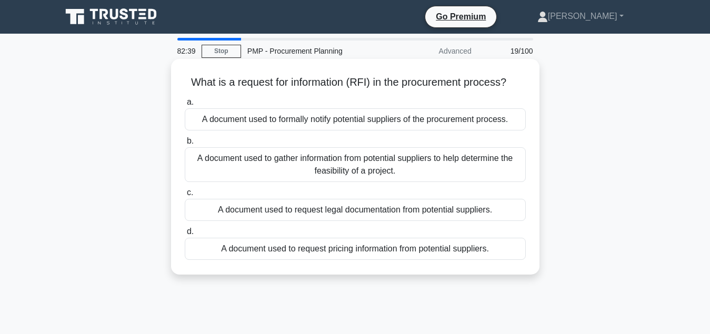
click at [372, 171] on div "A document used to gather information from potential suppliers to help determin…" at bounding box center [355, 164] width 341 height 35
click at [185, 145] on input "b. A document used to gather information from potential suppliers to help deter…" at bounding box center [185, 141] width 0 height 7
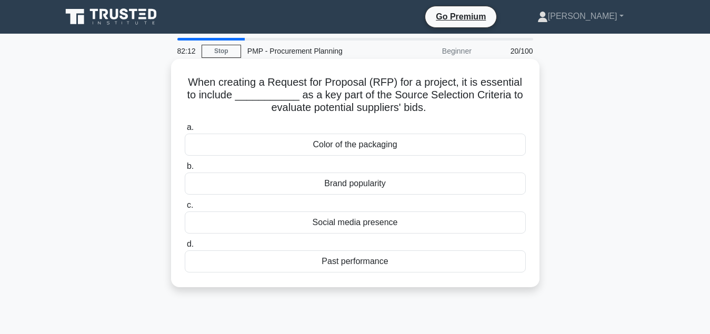
click at [344, 267] on div "Past performance" at bounding box center [355, 262] width 341 height 22
click at [185, 248] on input "d. Past performance" at bounding box center [185, 244] width 0 height 7
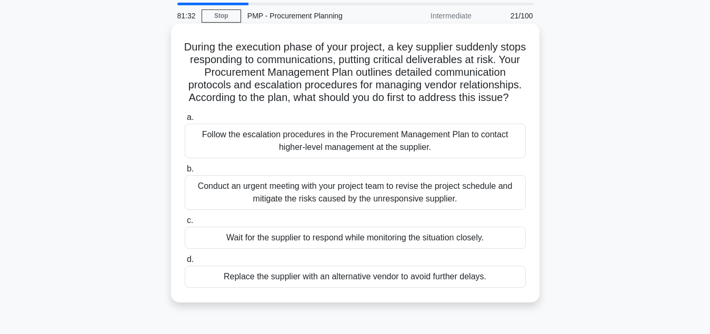
scroll to position [54, 0]
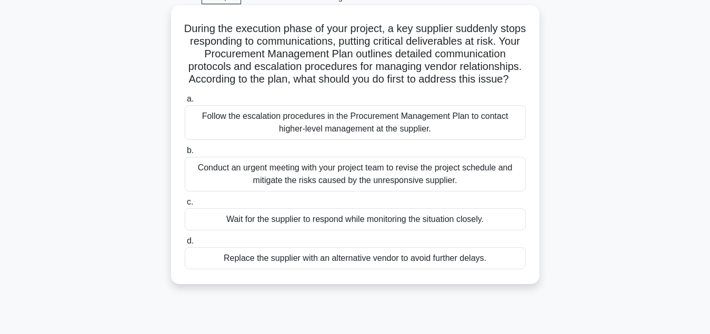
click at [401, 181] on div "Conduct an urgent meeting with your project team to revise the project schedule…" at bounding box center [355, 174] width 341 height 35
click at [185, 154] on input "b. Conduct an urgent meeting with your project team to revise the project sched…" at bounding box center [185, 150] width 0 height 7
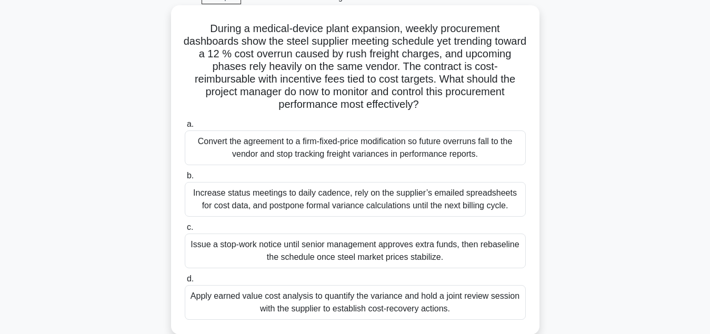
click at [398, 303] on div "Apply earned value cost analysis to quantify the variance and hold a joint revi…" at bounding box center [355, 302] width 341 height 35
click at [185, 283] on input "d. Apply earned value cost analysis to quantify the variance and hold a joint r…" at bounding box center [185, 279] width 0 height 7
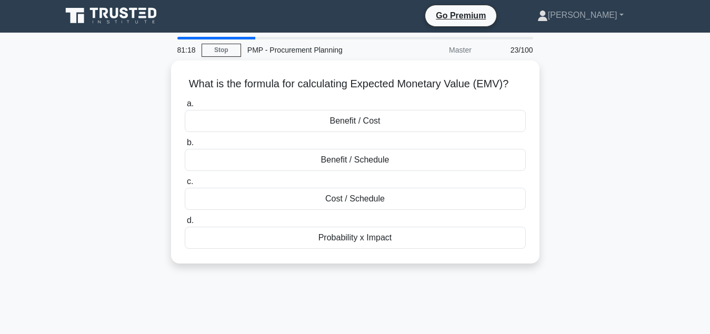
scroll to position [0, 0]
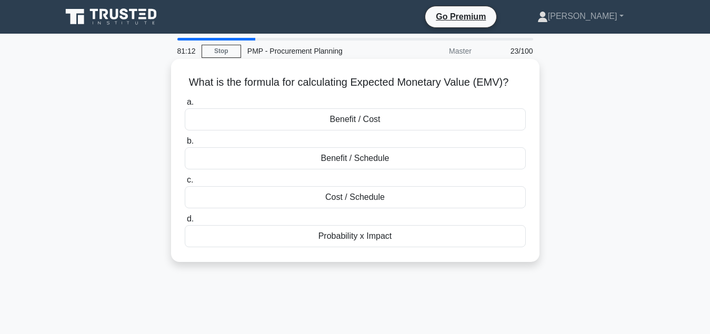
click at [391, 243] on div "Probability x Impact" at bounding box center [355, 236] width 341 height 22
click at [185, 223] on input "d. Probability x Impact" at bounding box center [185, 219] width 0 height 7
